Goal: Task Accomplishment & Management: Use online tool/utility

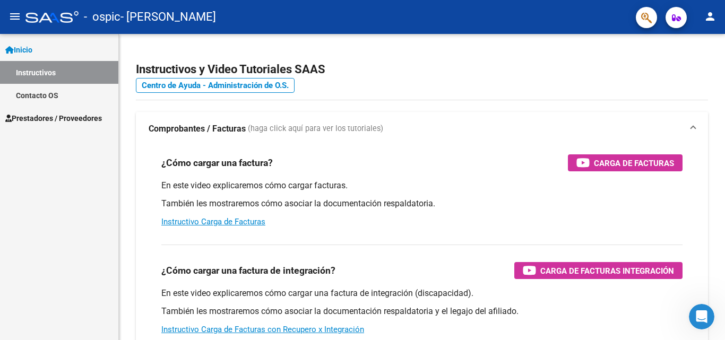
click at [68, 118] on span "Prestadores / Proveedores" at bounding box center [53, 119] width 97 height 12
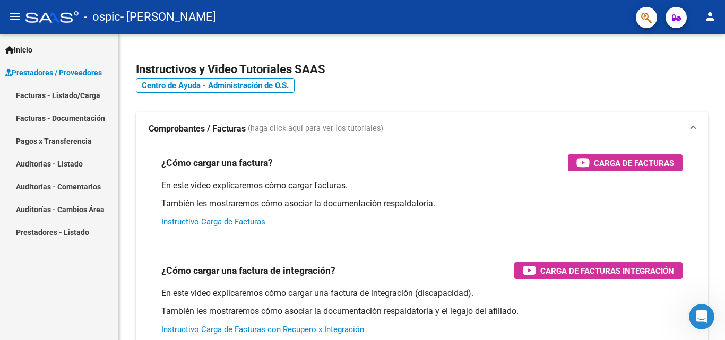
click at [86, 90] on link "Facturas - Listado/Carga" at bounding box center [59, 95] width 118 height 23
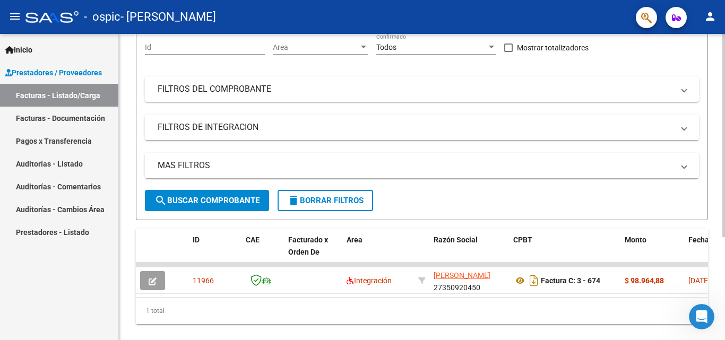
scroll to position [130, 0]
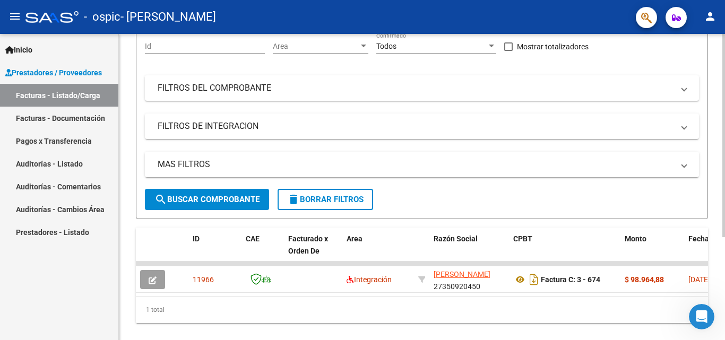
click at [725, 206] on div at bounding box center [723, 226] width 3 height 203
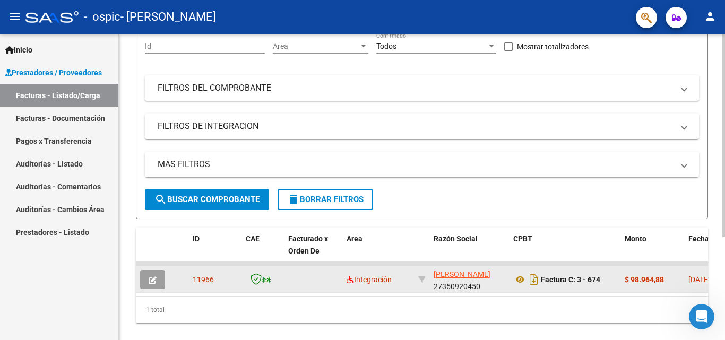
click at [153, 282] on icon "button" at bounding box center [153, 281] width 8 height 8
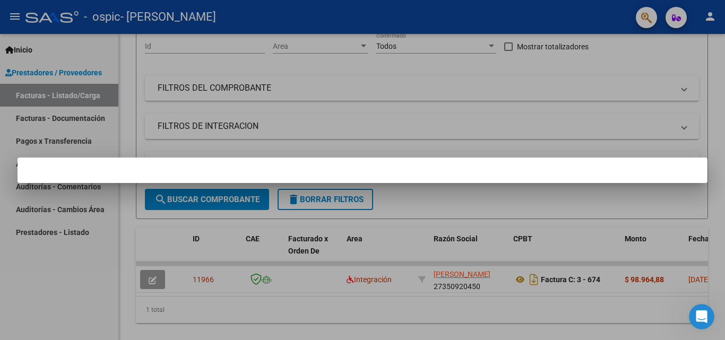
click at [211, 312] on div at bounding box center [362, 170] width 725 height 340
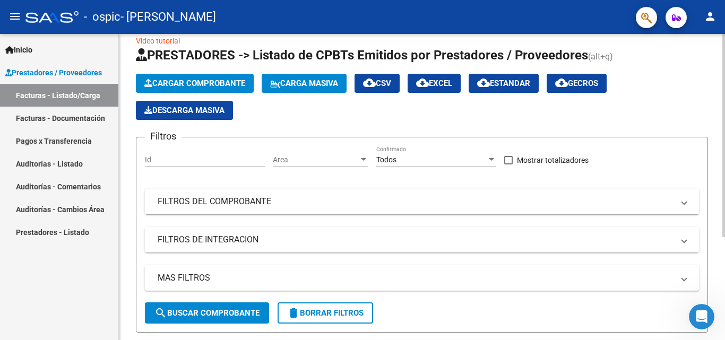
scroll to position [15, 0]
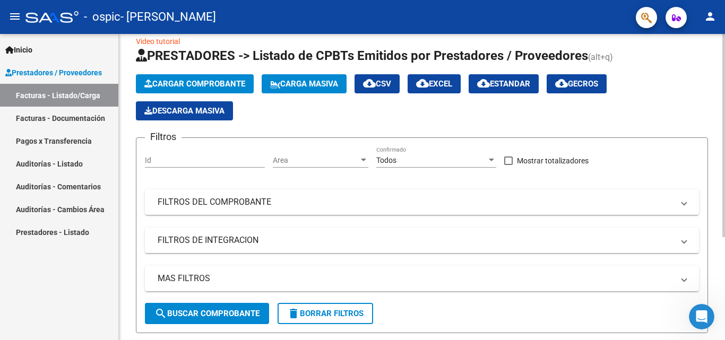
click at [725, 100] on div at bounding box center [723, 146] width 3 height 203
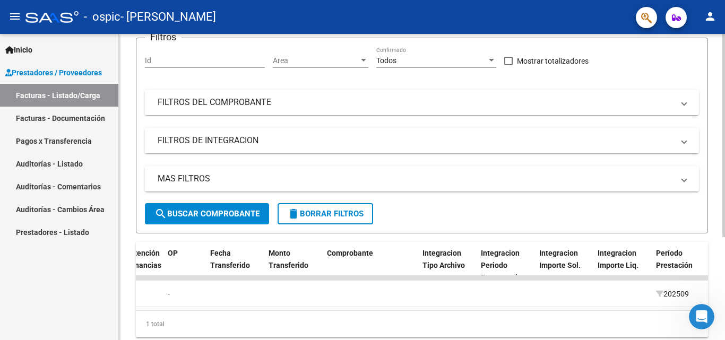
scroll to position [119, 0]
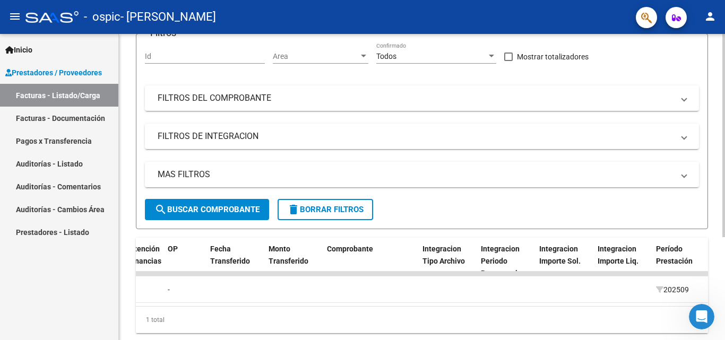
click at [725, 245] on div at bounding box center [723, 219] width 3 height 203
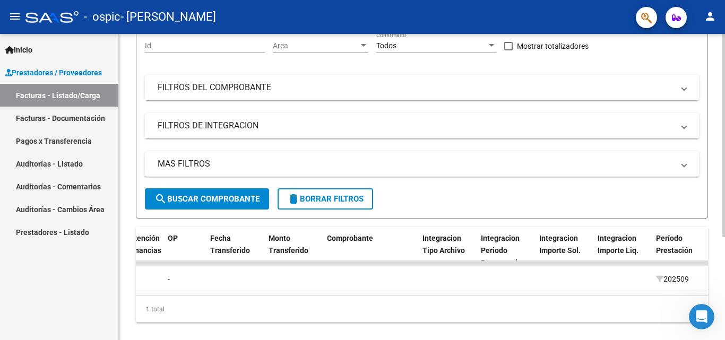
click at [723, 221] on div at bounding box center [723, 226] width 3 height 203
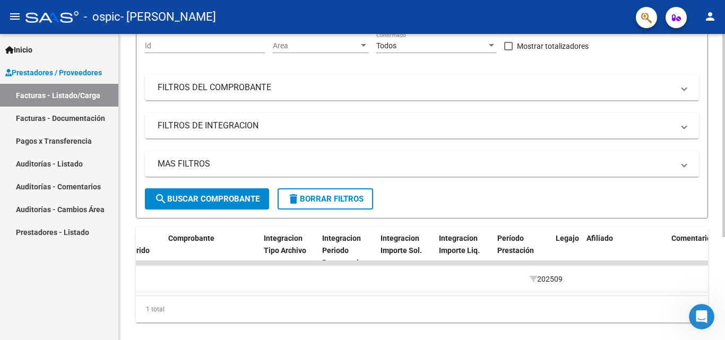
scroll to position [0, 1022]
click at [572, 248] on div "Legajo" at bounding box center [567, 245] width 22 height 24
click at [574, 238] on span "Legajo" at bounding box center [567, 238] width 23 height 8
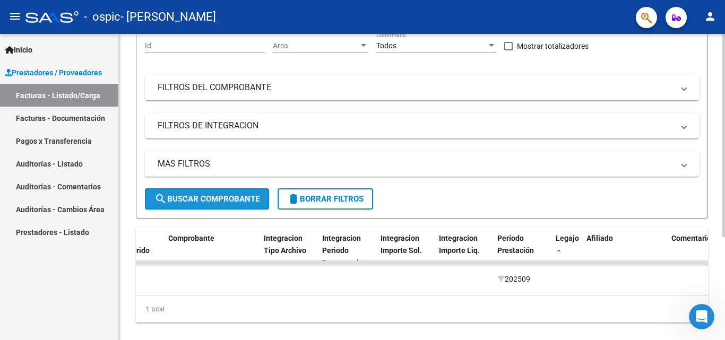
click at [212, 203] on span "search Buscar Comprobante" at bounding box center [206, 199] width 105 height 10
click at [557, 252] on span at bounding box center [559, 251] width 6 height 7
click at [600, 249] on datatable-header-cell "Afiliado" at bounding box center [624, 250] width 85 height 47
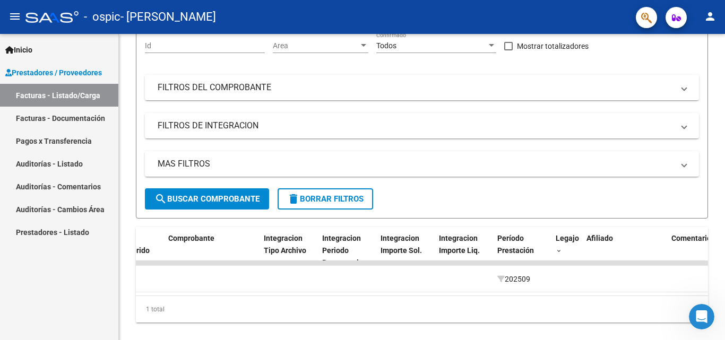
click at [713, 23] on button "person" at bounding box center [710, 16] width 21 height 21
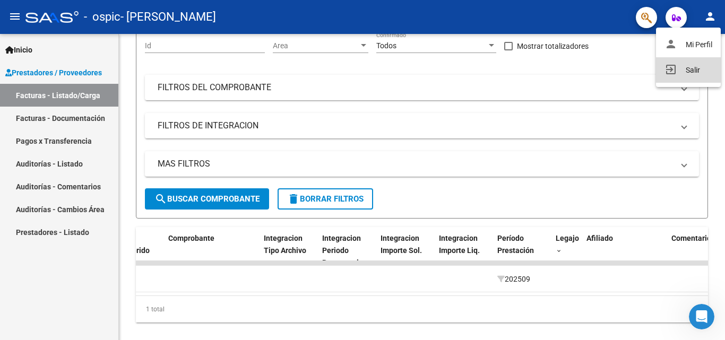
click at [693, 64] on button "exit_to_app Salir" at bounding box center [688, 69] width 65 height 25
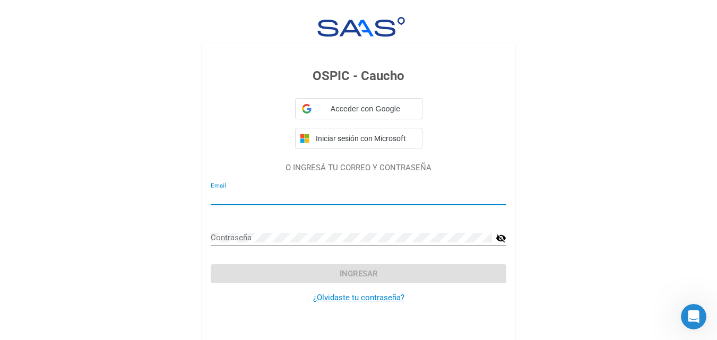
click at [691, 72] on div "OSPIC - Caucho Acceder con Google Acceder con Google. Se abre en una pestaña nu…" at bounding box center [358, 177] width 717 height 355
